Goal: Find contact information: Find contact information

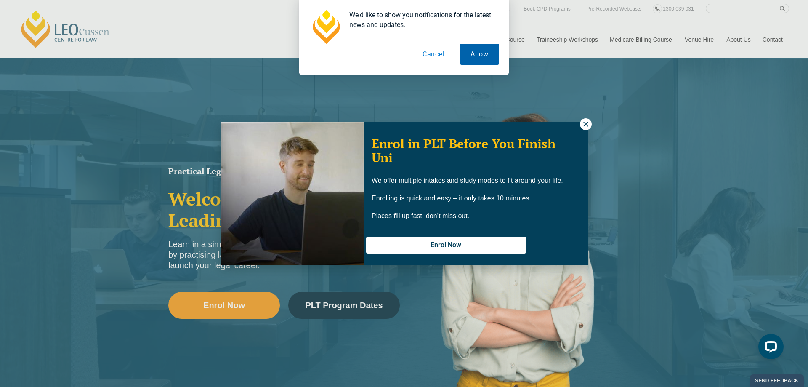
click at [483, 53] on button "Allow" at bounding box center [479, 54] width 39 height 21
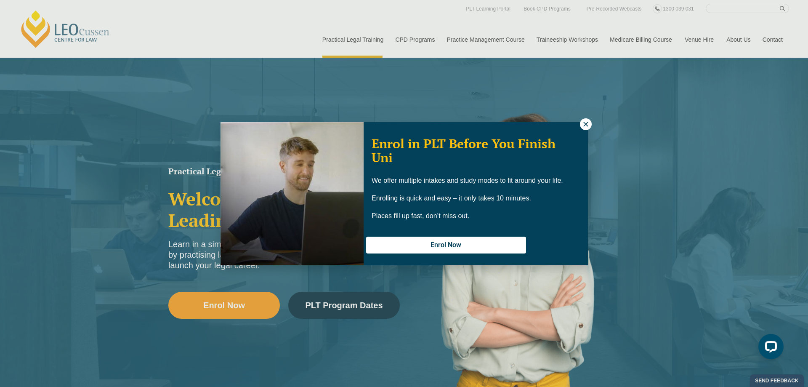
click at [583, 124] on icon at bounding box center [586, 124] width 8 height 8
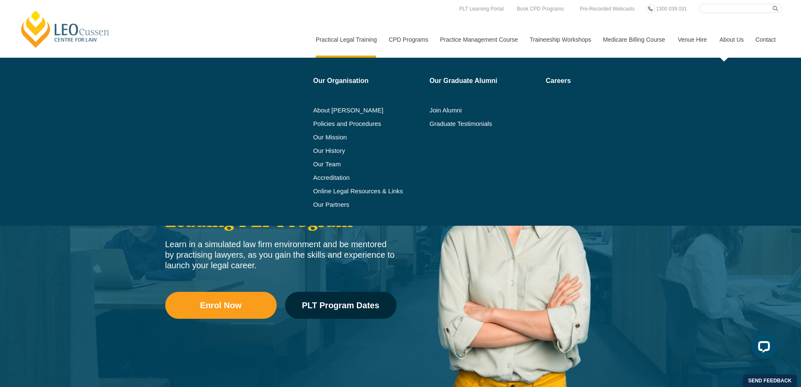
click at [726, 40] on link "About Us" at bounding box center [731, 39] width 36 height 36
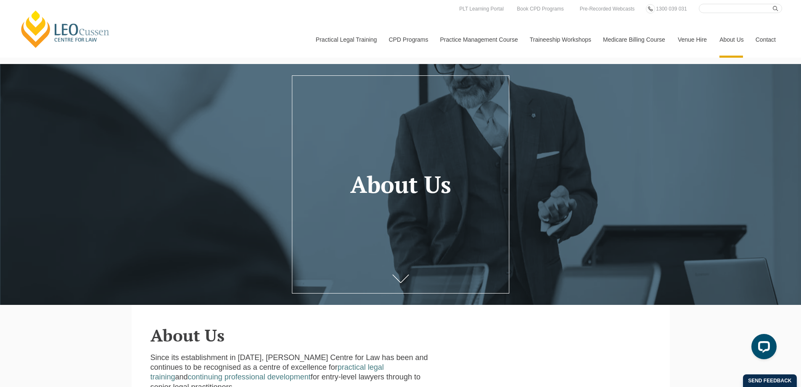
click at [764, 38] on link "Contact" at bounding box center [766, 39] width 33 height 36
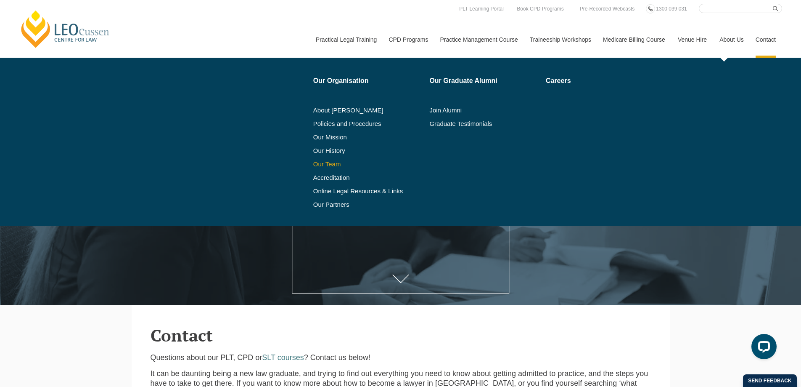
click at [326, 161] on link "Our Team" at bounding box center [368, 164] width 111 height 7
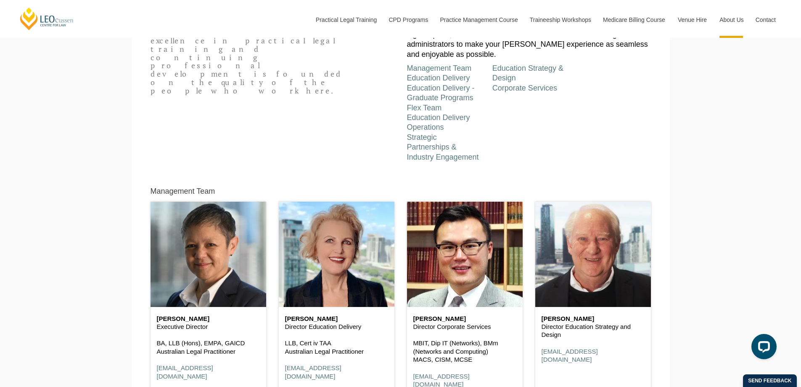
scroll to position [379, 0]
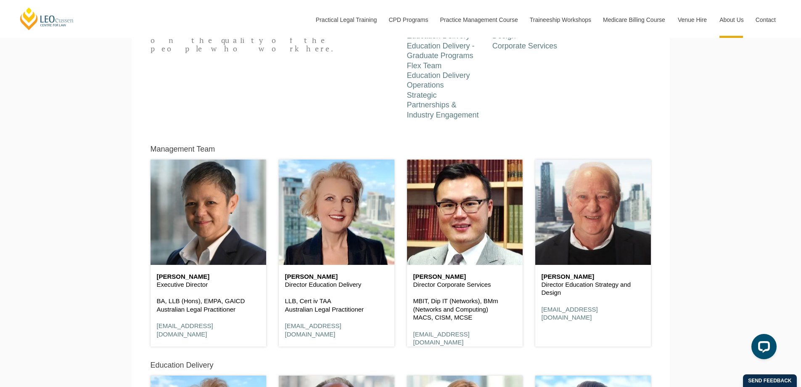
click at [557, 279] on h6 "Donald Feaver" at bounding box center [593, 276] width 103 height 7
drag, startPoint x: 543, startPoint y: 277, endPoint x: 586, endPoint y: 279, distance: 43.8
click at [600, 279] on h6 "Donald Feaver" at bounding box center [593, 276] width 103 height 7
copy h6 "Donald Feaver"
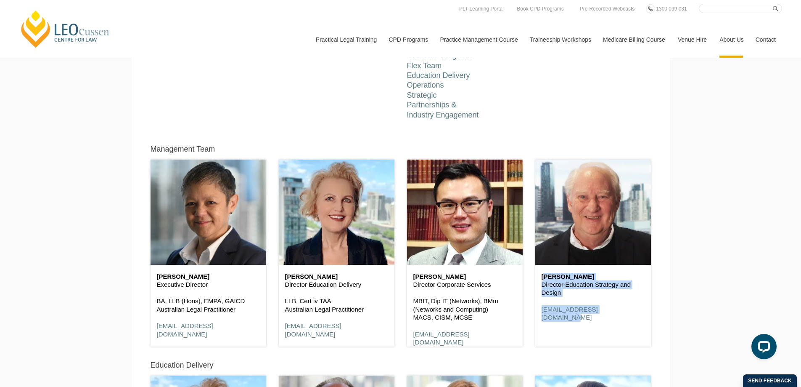
drag, startPoint x: 631, startPoint y: 313, endPoint x: 538, endPoint y: 278, distance: 99.1
click at [538, 278] on div "Donald Feaver Director Education Strategy and Design dfeaver@leocussen.edu.au" at bounding box center [593, 297] width 116 height 65
copy div "Donald Feaver Director Education Strategy and Design dfeaver@leocussen.edu.au"
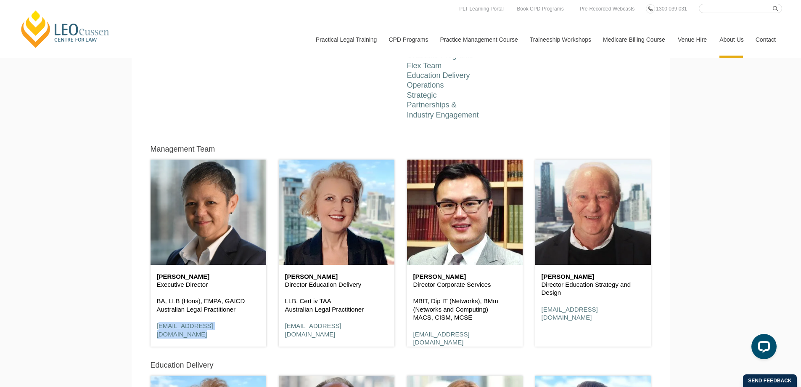
drag, startPoint x: 252, startPoint y: 329, endPoint x: 150, endPoint y: 327, distance: 101.8
click at [150, 327] on div "Management Team Shirley Southgate Executive Director BA, LLB (Hons), EMPA, GAIC…" at bounding box center [208, 249] width 128 height 216
copy link "ssouthgate@leocussen.edu.au"
click at [600, 349] on div "Donald Feaver Director Education Strategy and Design dfeaver@leocussen.edu.au" at bounding box center [593, 249] width 128 height 216
drag, startPoint x: 628, startPoint y: 311, endPoint x: 534, endPoint y: 311, distance: 94.2
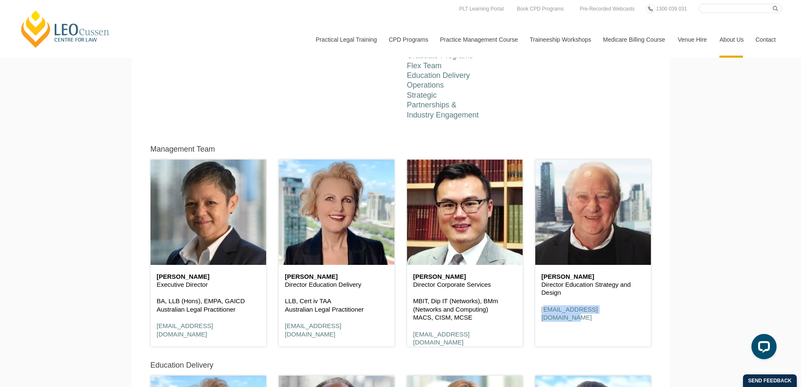
click at [534, 311] on div "Donald Feaver Director Education Strategy and Design dfeaver@leocussen.edu.au" at bounding box center [593, 249] width 128 height 216
copy link "dfeaver@leocussen.edu.au"
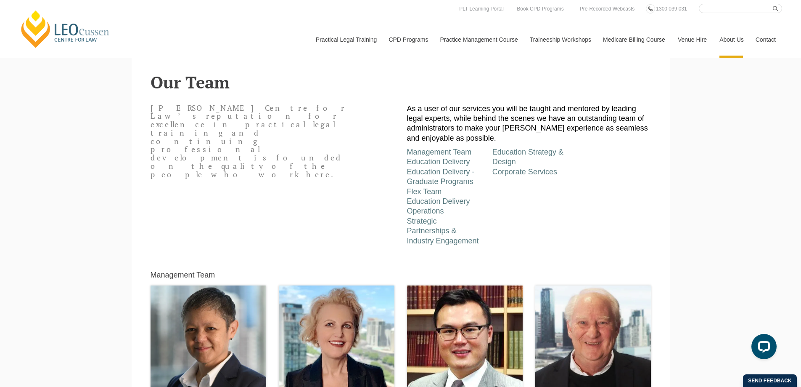
scroll to position [252, 0]
click at [446, 201] on link "Education Delivery Operations" at bounding box center [438, 206] width 63 height 18
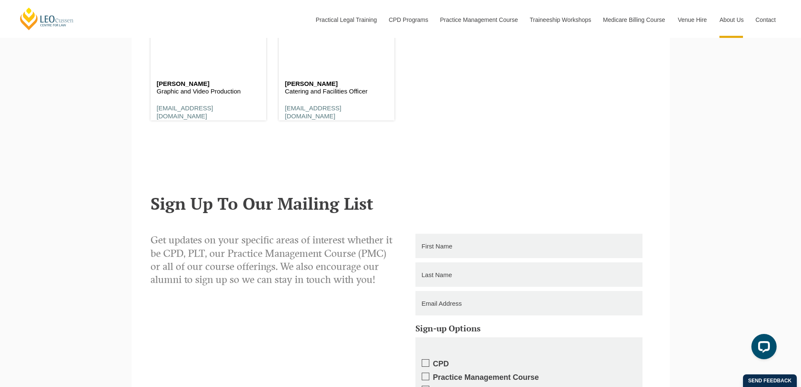
scroll to position [5473, 0]
